Goal: Task Accomplishment & Management: Use online tool/utility

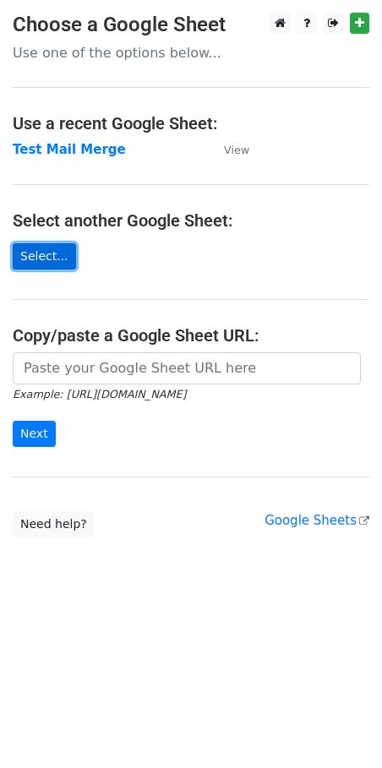
click at [15, 262] on link "Select..." at bounding box center [44, 256] width 63 height 26
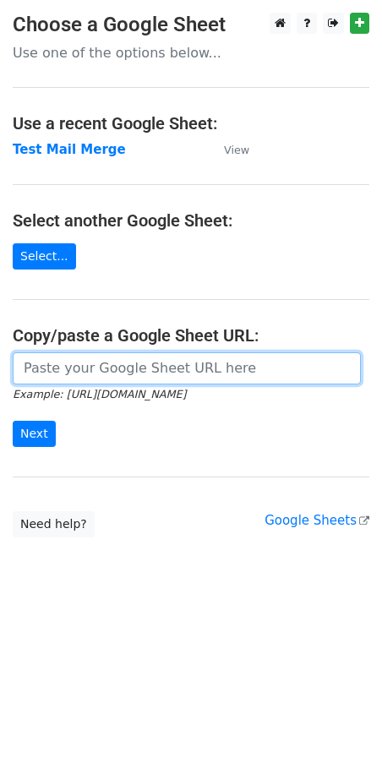
click at [95, 371] on input "url" at bounding box center [187, 368] width 348 height 32
paste input "https://docs.google.com/spreadsheets/d/1u70Ujr70VWy2G6ZrpT4c_L0Ph3QU-4KFYqMALfA…"
type input "https://docs.google.com/spreadsheets/d/1u70Ujr70VWy2G6ZrpT4c_L0Ph3QU-4KFYqMALfA…"
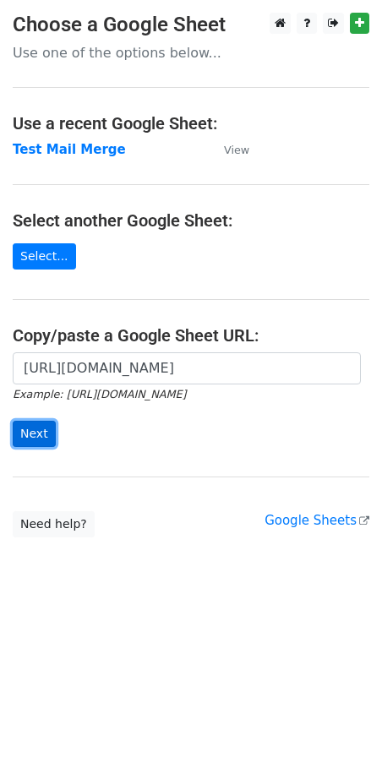
click at [27, 438] on input "Next" at bounding box center [34, 434] width 43 height 26
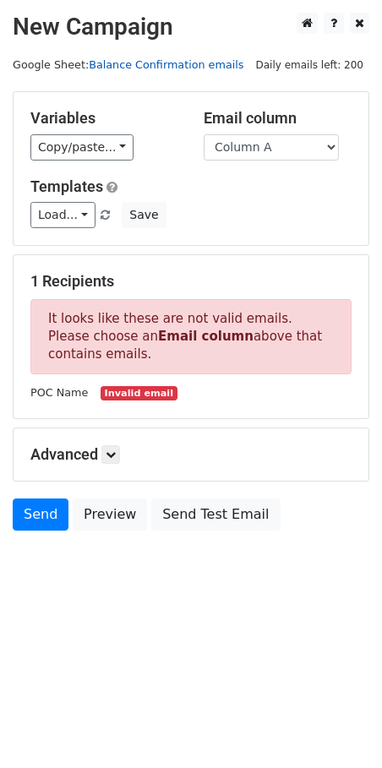
click at [149, 67] on link "Balance Confirmation emails" at bounding box center [166, 64] width 155 height 13
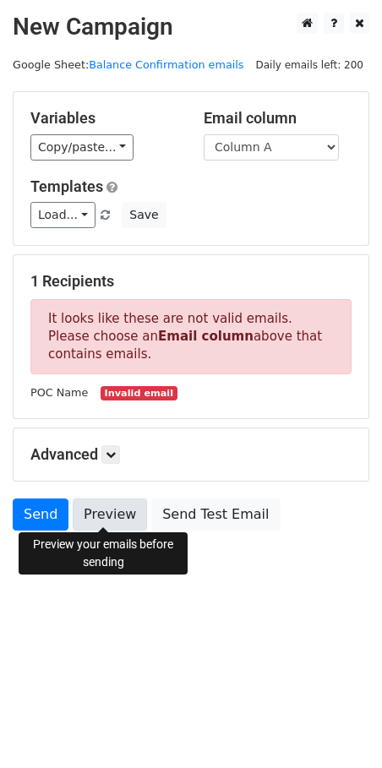
click at [105, 501] on link "Preview" at bounding box center [110, 514] width 74 height 32
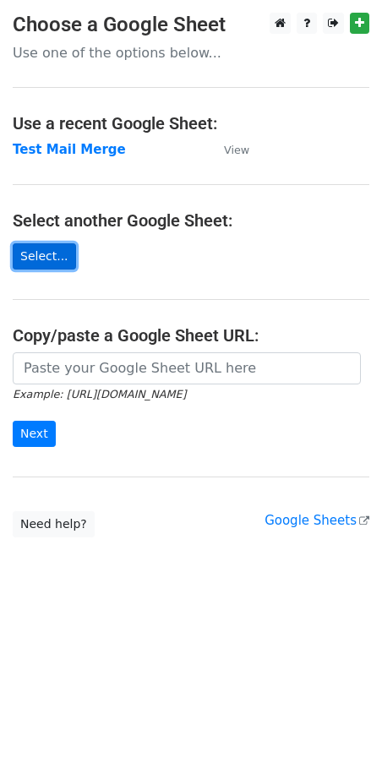
click at [53, 264] on link "Select..." at bounding box center [44, 256] width 63 height 26
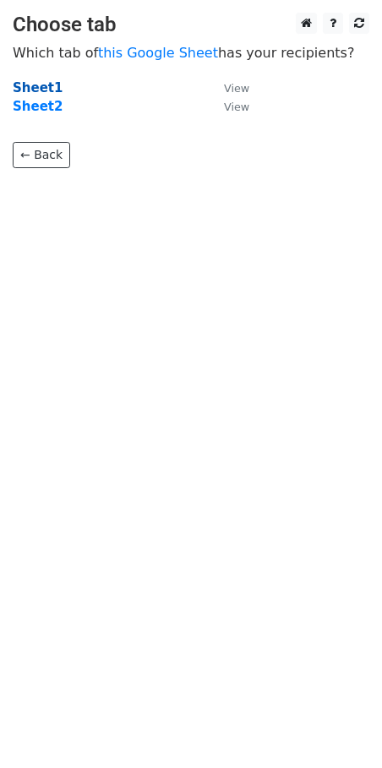
click at [42, 84] on strong "Sheet1" at bounding box center [38, 87] width 50 height 15
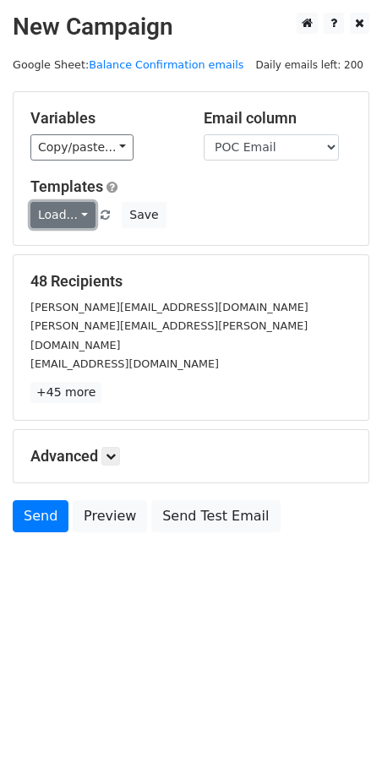
click at [79, 219] on link "Load..." at bounding box center [62, 215] width 65 height 26
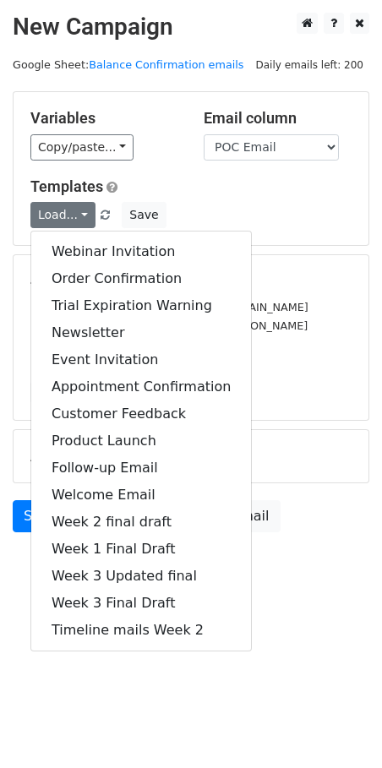
click at [159, 183] on h5 "Templates" at bounding box center [190, 186] width 321 height 19
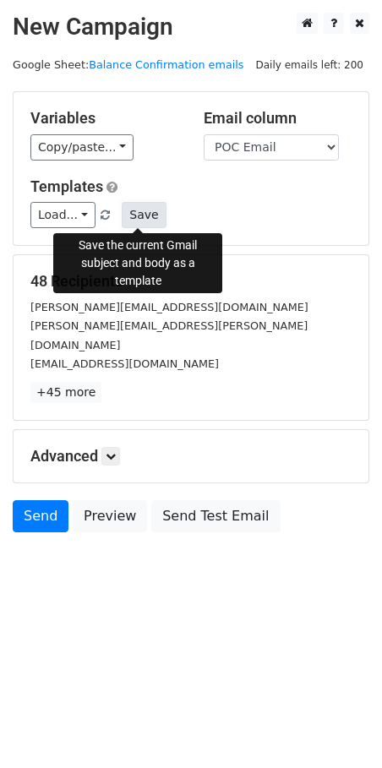
click at [130, 222] on button "Save" at bounding box center [144, 215] width 44 height 26
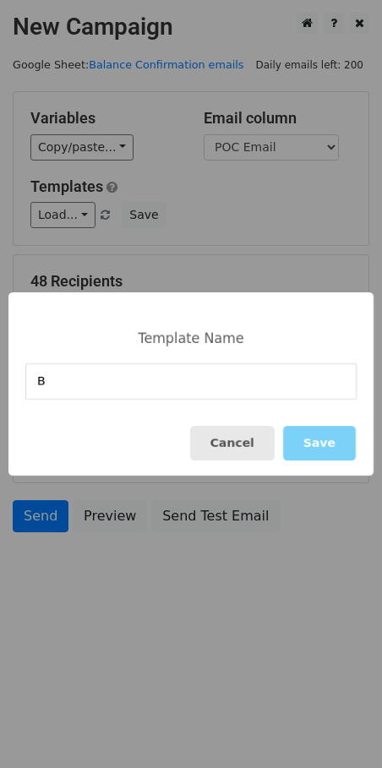
type input "B"
click at [250, 448] on button "Cancel" at bounding box center [232, 443] width 84 height 35
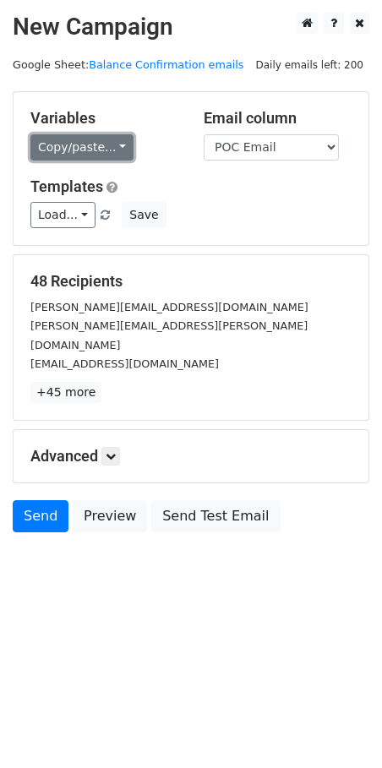
click at [118, 155] on link "Copy/paste..." at bounding box center [81, 147] width 103 height 26
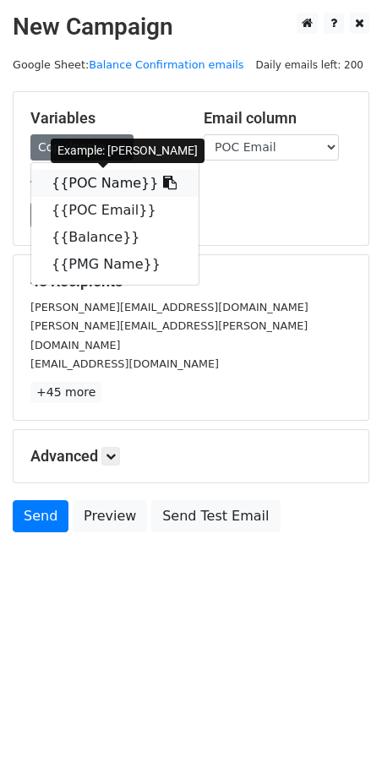
click at [101, 187] on link "{{POC Name}}" at bounding box center [114, 183] width 167 height 27
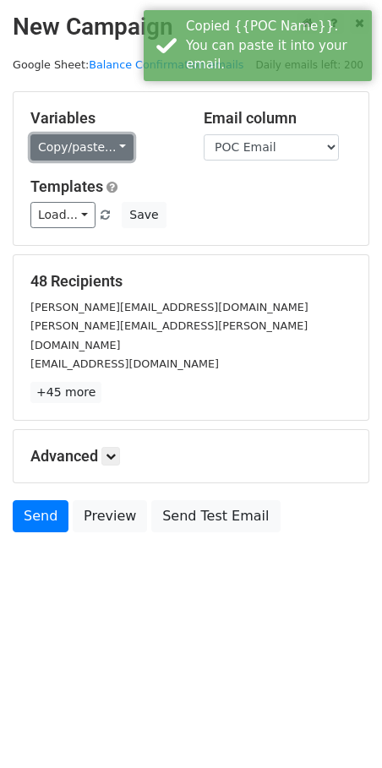
click at [122, 144] on link "Copy/paste..." at bounding box center [81, 147] width 103 height 26
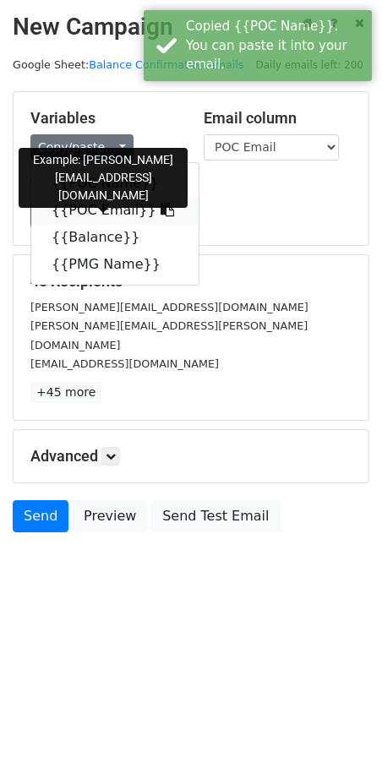
click at [118, 209] on link "{{POC Email}}" at bounding box center [114, 210] width 167 height 27
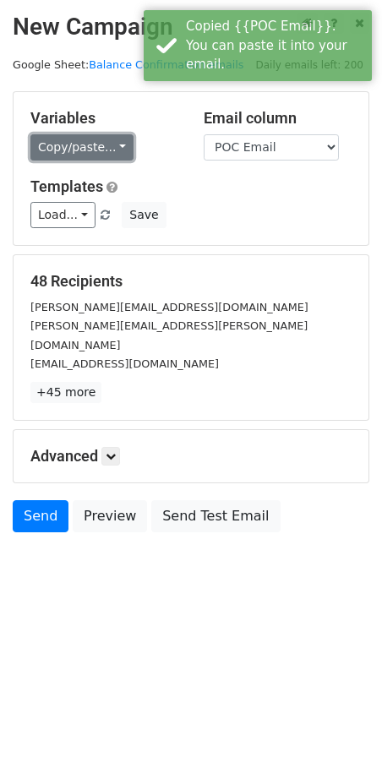
click at [105, 154] on link "Copy/paste..." at bounding box center [81, 147] width 103 height 26
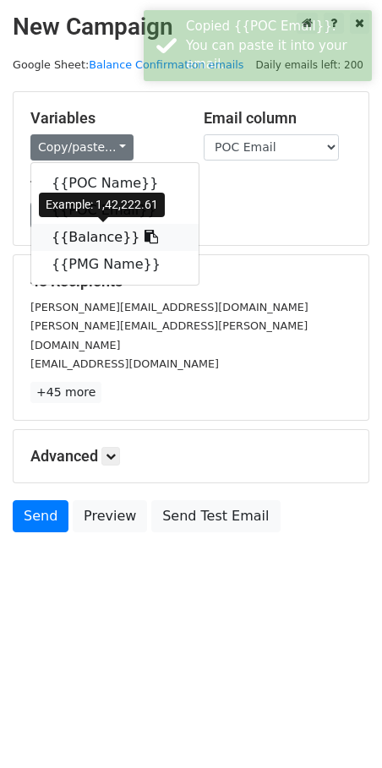
click at [91, 237] on link "{{Balance}}" at bounding box center [114, 237] width 167 height 27
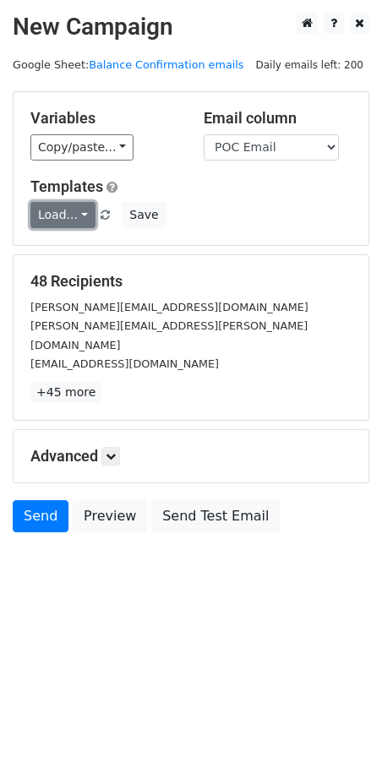
click at [84, 215] on link "Load..." at bounding box center [62, 215] width 65 height 26
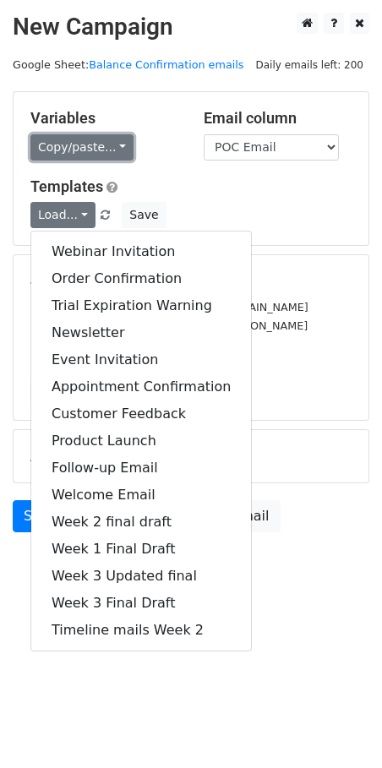
click at [116, 150] on link "Copy/paste..." at bounding box center [81, 147] width 103 height 26
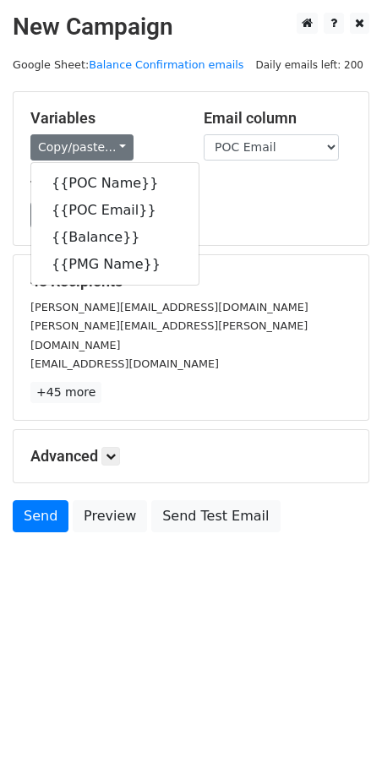
click at [227, 199] on div "Templates Load... Webinar Invitation Order Confirmation Trial Expiration Warnin…" at bounding box center [191, 203] width 346 height 52
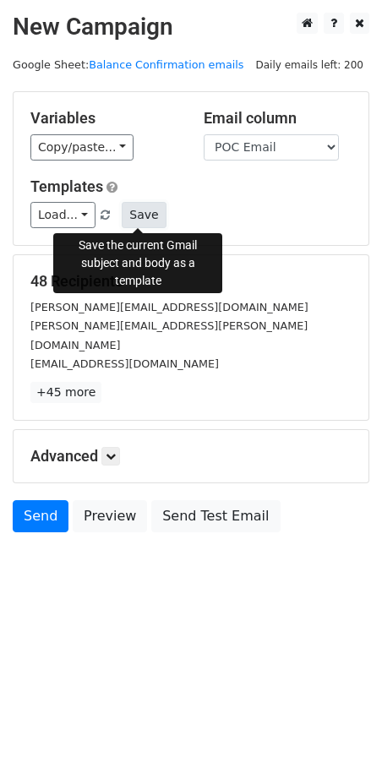
click at [122, 212] on button "Save" at bounding box center [144, 215] width 44 height 26
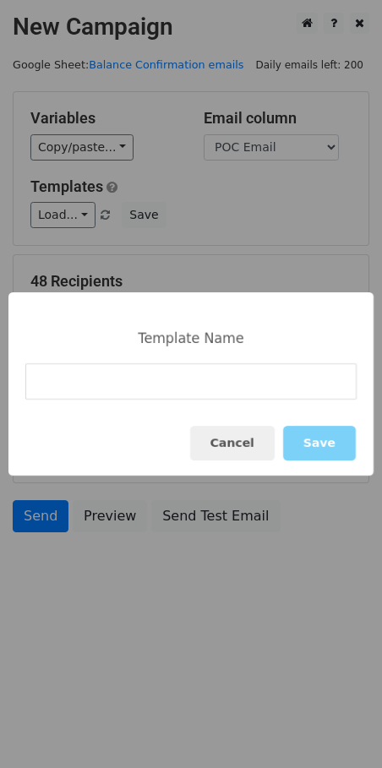
click at [117, 382] on input at bounding box center [190, 381] width 331 height 36
type input "Balance Confirmation v1"
click at [319, 433] on button "Save" at bounding box center [319, 443] width 73 height 35
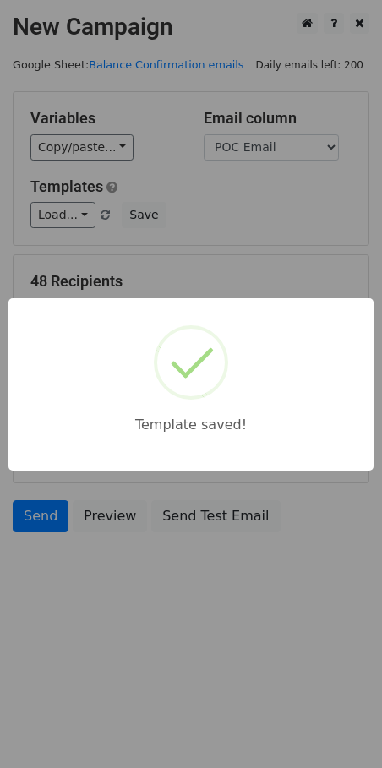
click at [156, 590] on div "Template saved!" at bounding box center [191, 384] width 382 height 768
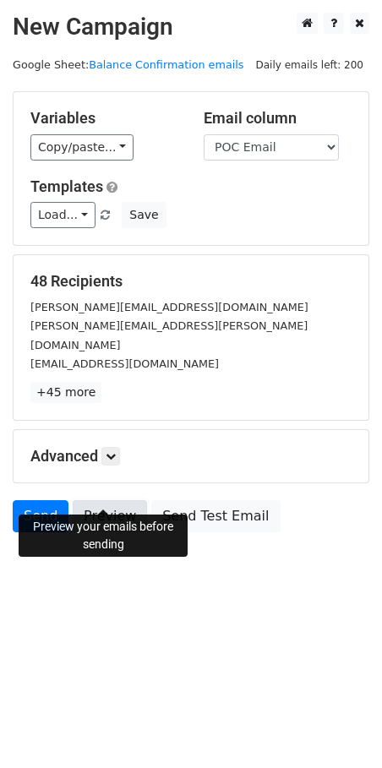
click at [114, 500] on link "Preview" at bounding box center [110, 516] width 74 height 32
click at [95, 500] on link "Preview" at bounding box center [110, 516] width 74 height 32
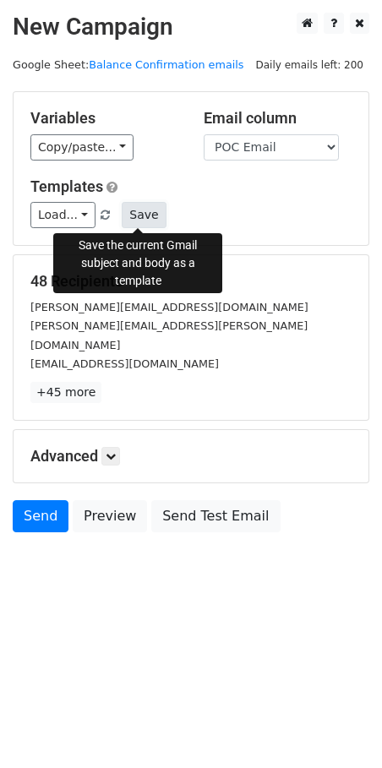
click at [140, 219] on button "Save" at bounding box center [144, 215] width 44 height 26
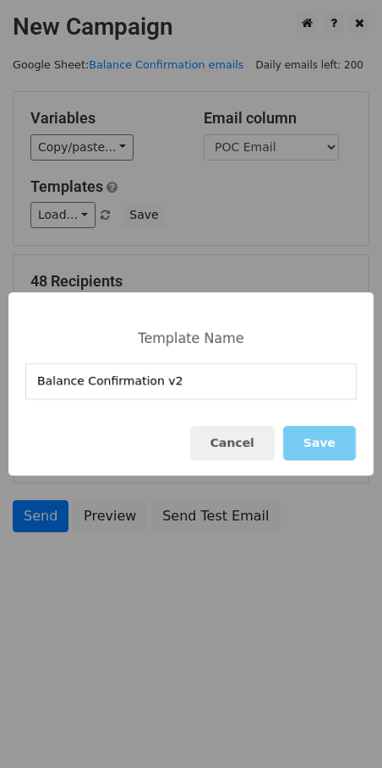
type input "Balance Confirmation v2"
click at [318, 447] on button "Save" at bounding box center [319, 443] width 73 height 35
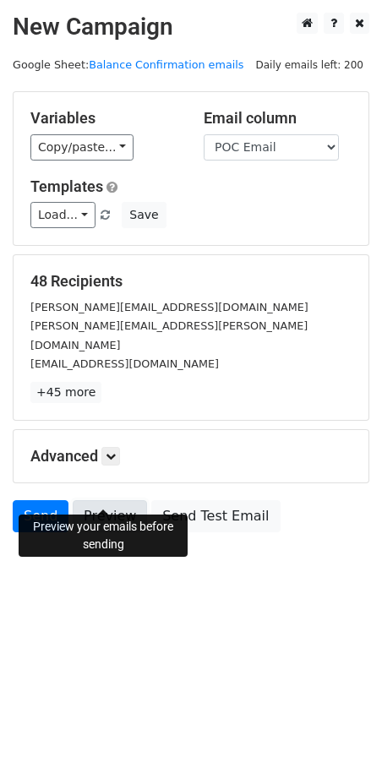
click at [109, 500] on link "Preview" at bounding box center [110, 516] width 74 height 32
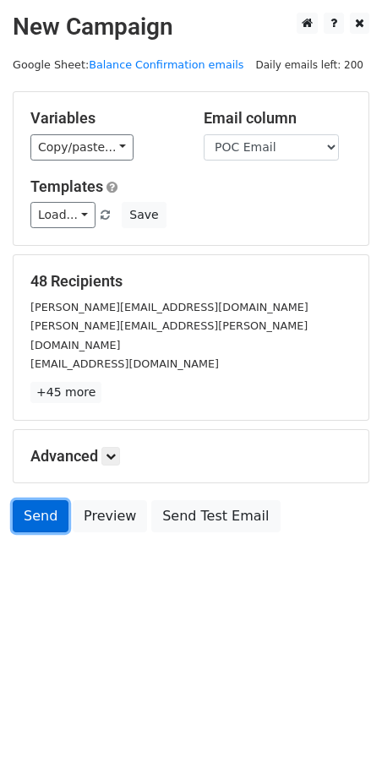
click at [40, 500] on link "Send" at bounding box center [41, 516] width 56 height 32
